Goal: Task Accomplishment & Management: Use online tool/utility

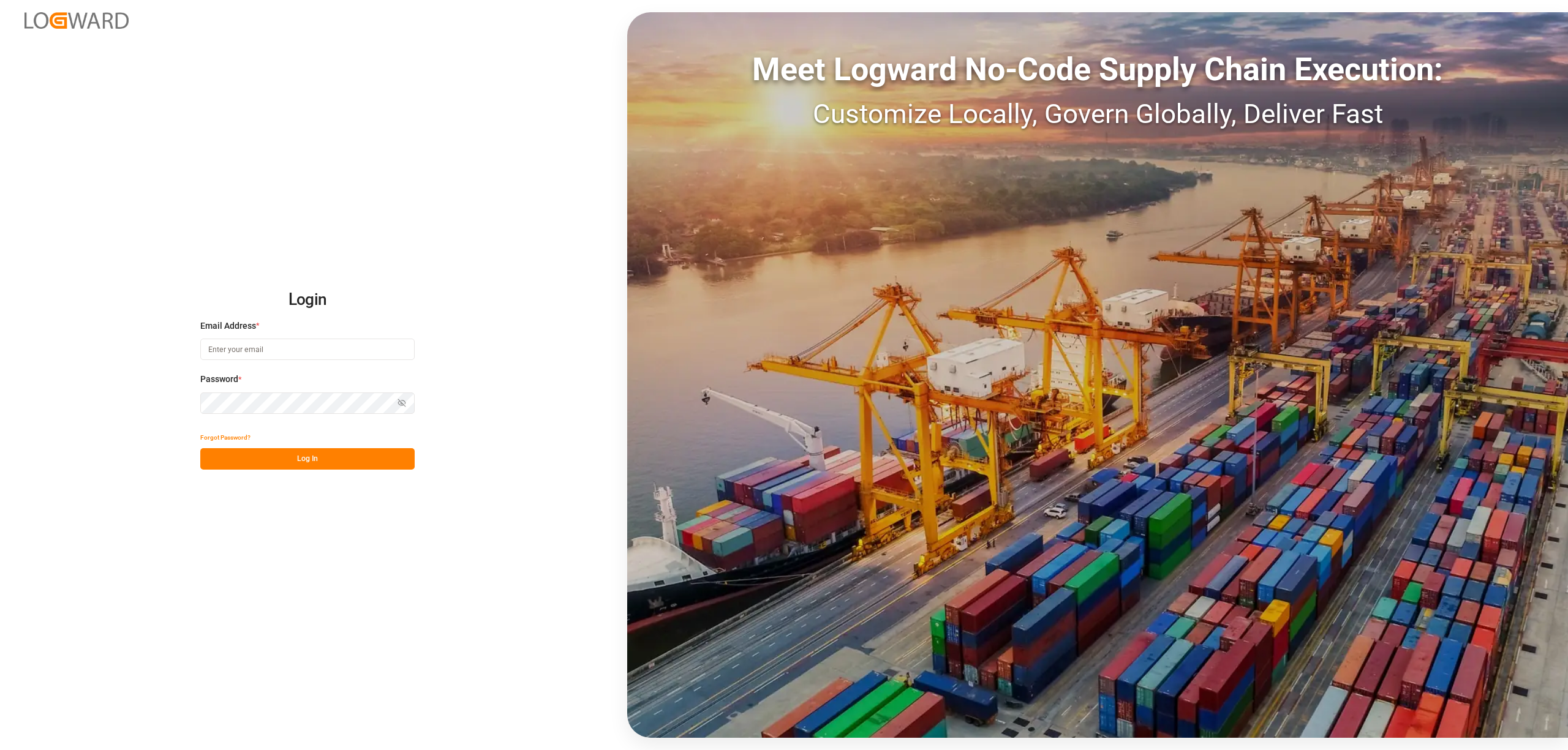
type input "[EMAIL_ADDRESS][PERSON_NAME][DOMAIN_NAME]"
click at [316, 452] on button "Log In" at bounding box center [306, 459] width 214 height 21
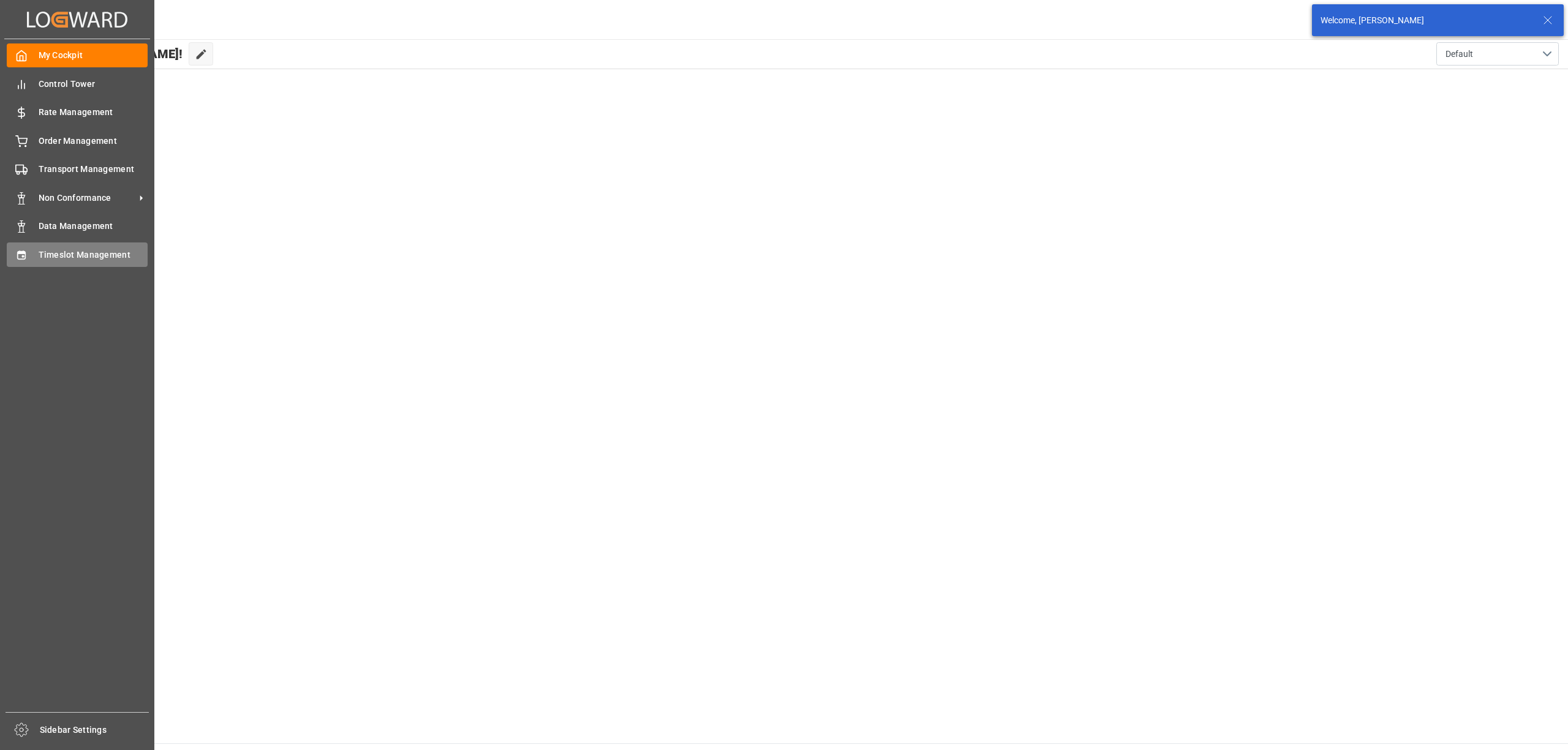
click at [28, 255] on div "Timeslot Management Timeslot Management" at bounding box center [77, 254] width 141 height 24
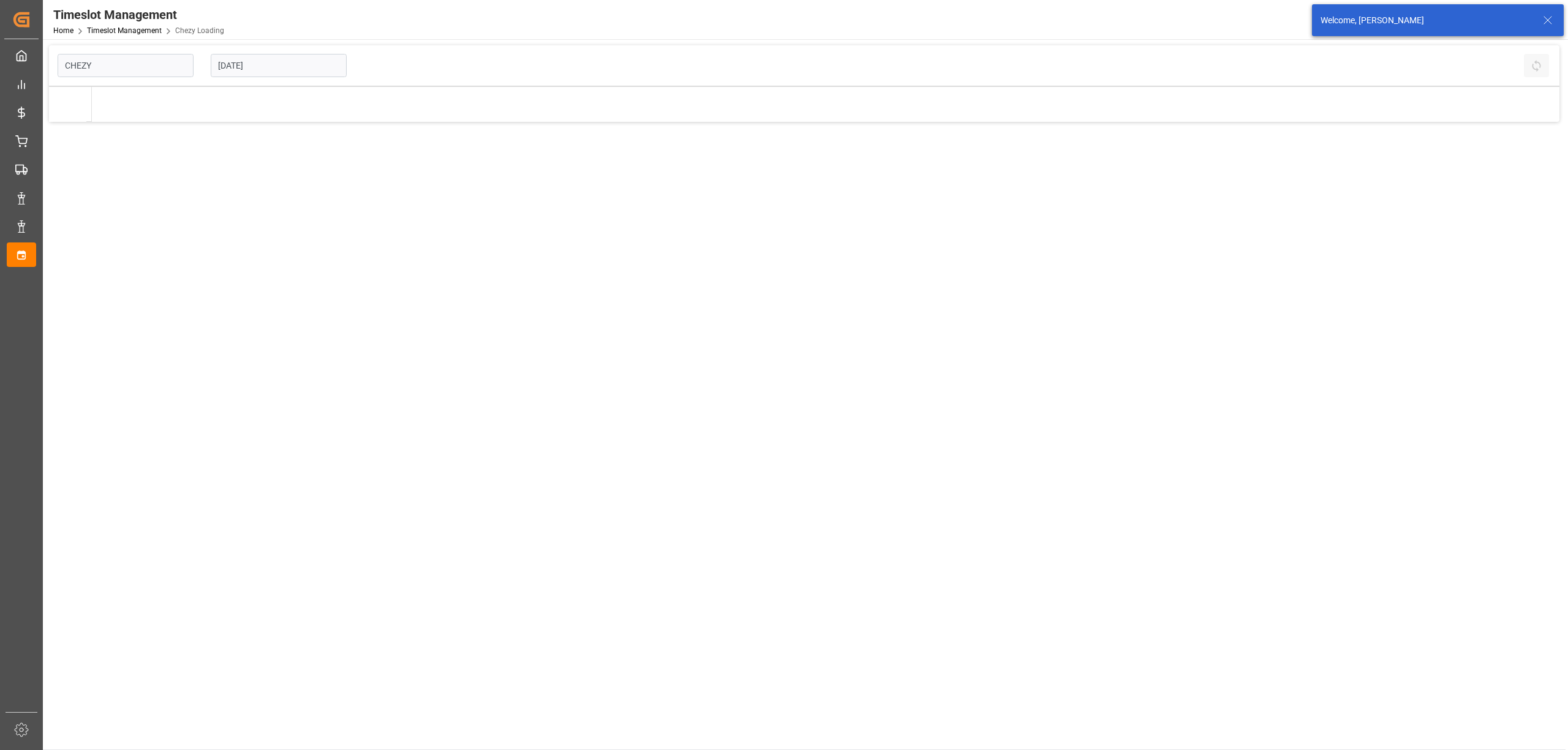
type input "Chezy Loading"
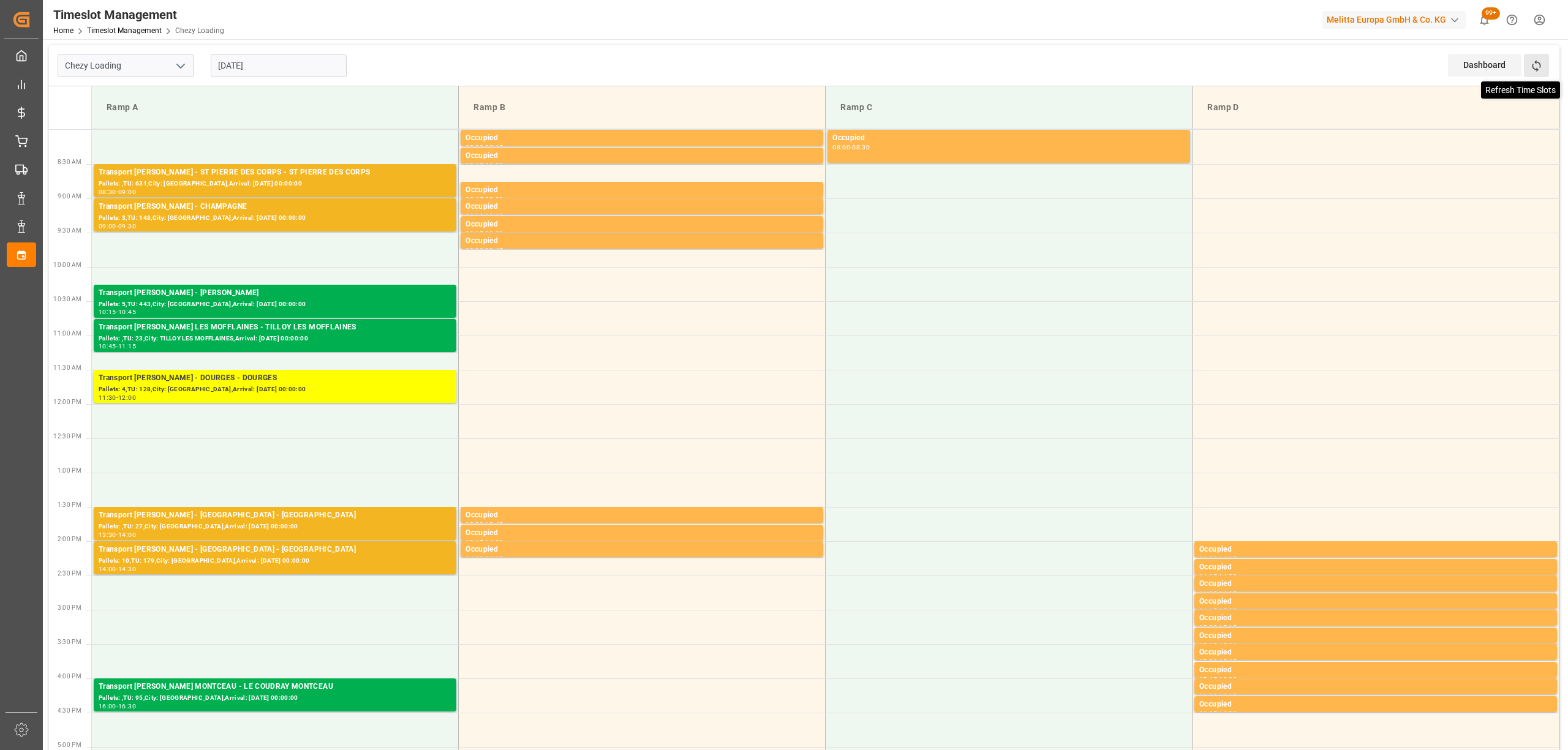
click at [1532, 68] on icon at bounding box center [1537, 66] width 13 height 13
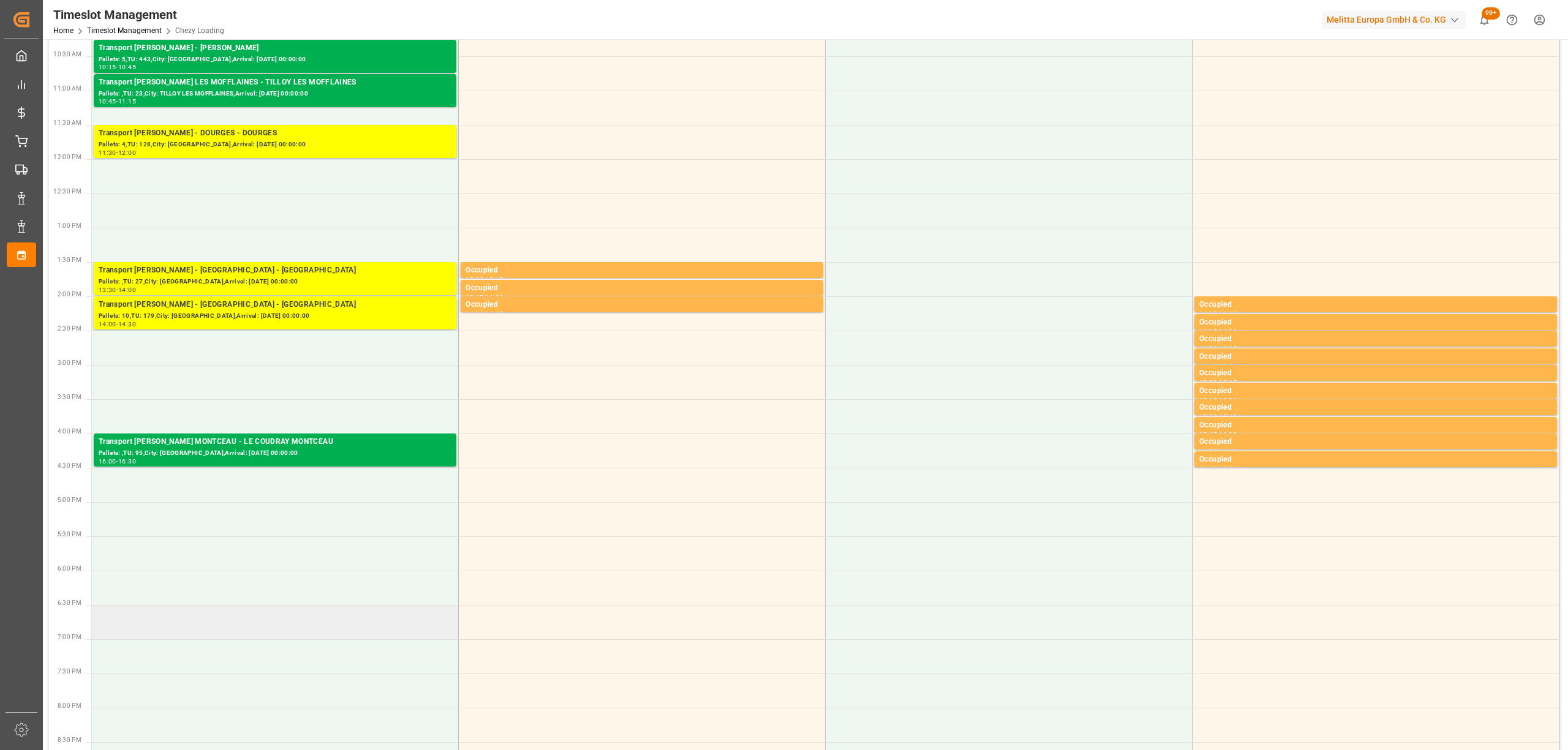
scroll to position [82, 0]
